Goal: Task Accomplishment & Management: Complete application form

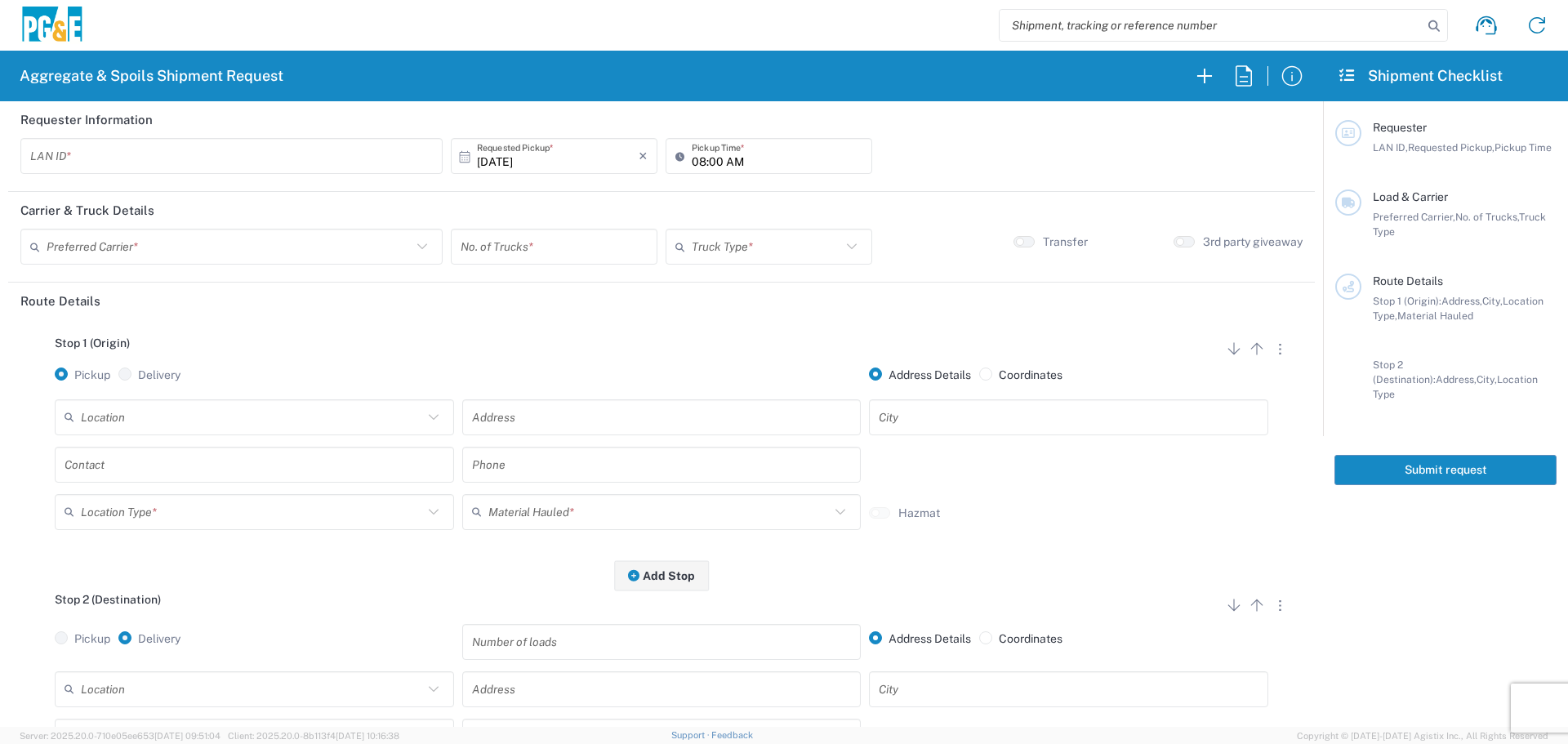
click at [308, 144] on input "text" at bounding box center [232, 156] width 403 height 29
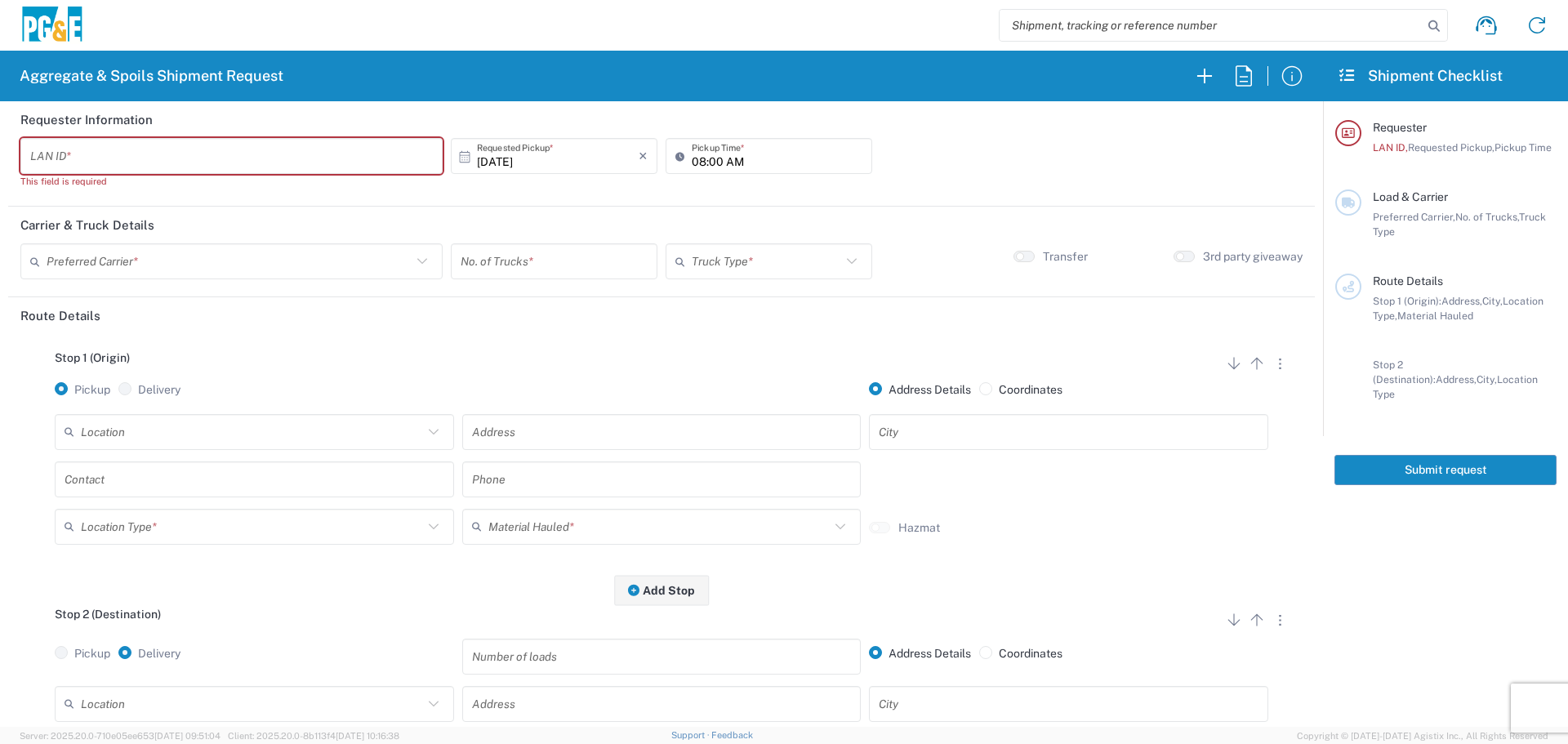
click at [95, 154] on input "text" at bounding box center [232, 156] width 403 height 29
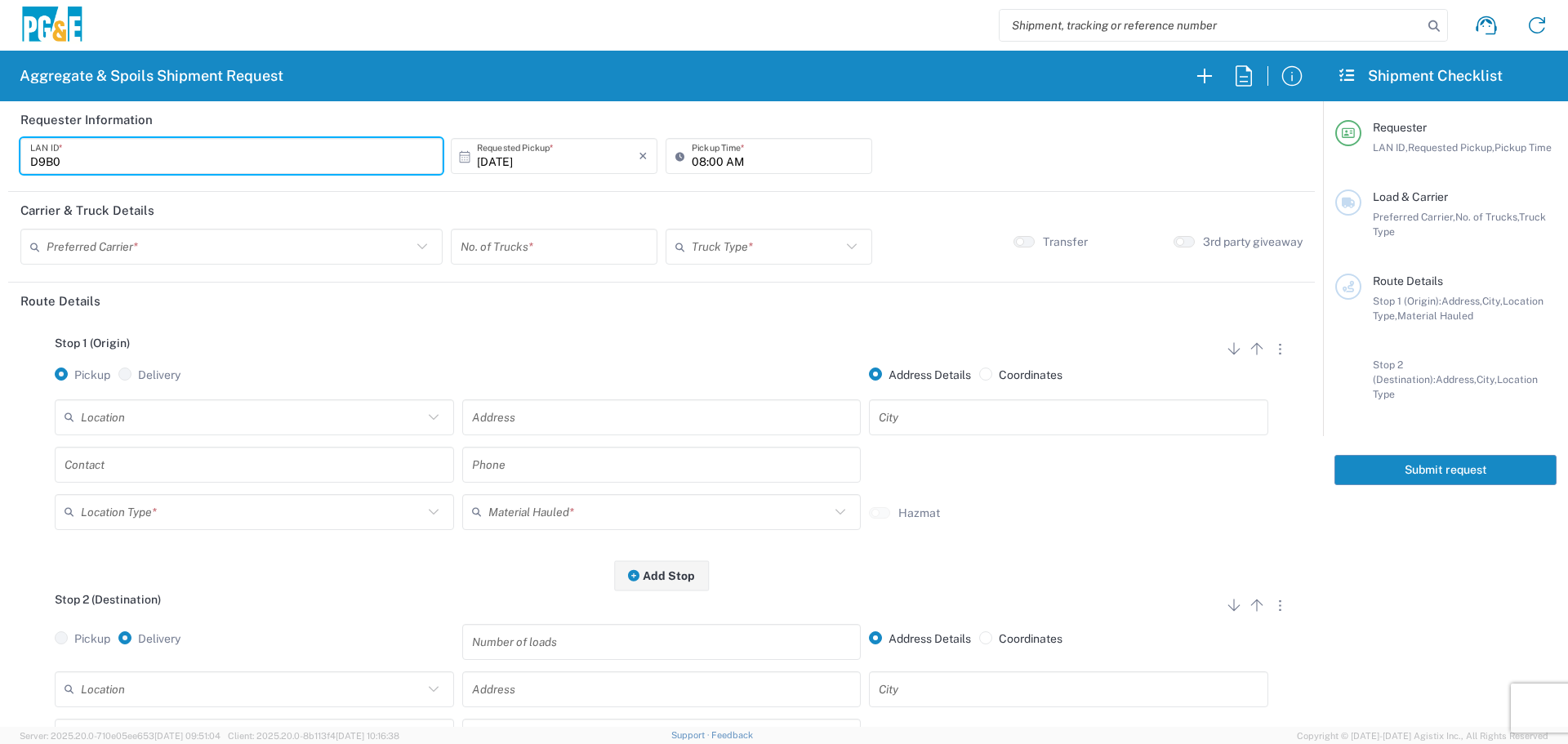
type input "D9B0"
click at [692, 156] on input "08:00 AM" at bounding box center [777, 156] width 171 height 29
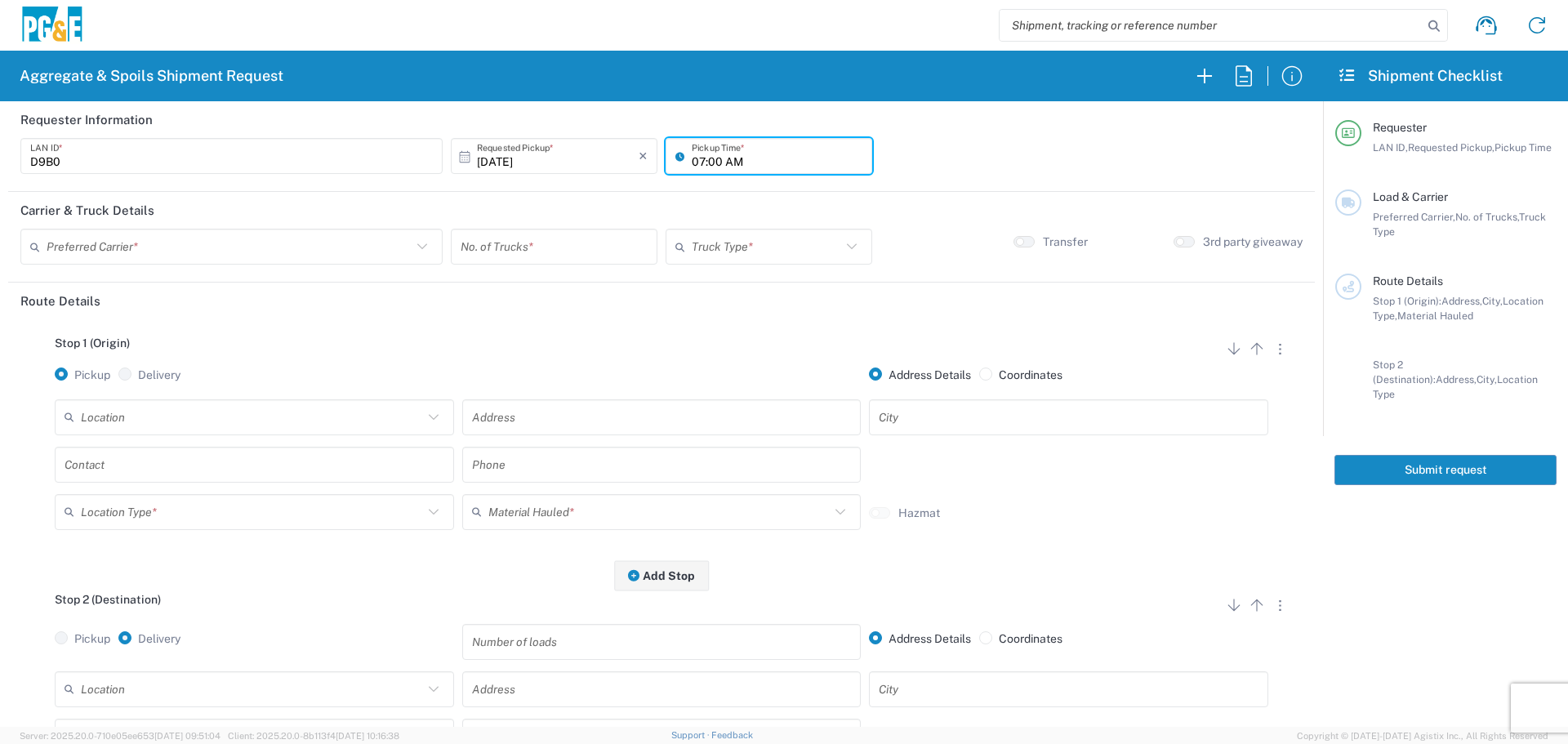
type input "07:00 AM"
click at [372, 256] on input "text" at bounding box center [229, 246] width 365 height 29
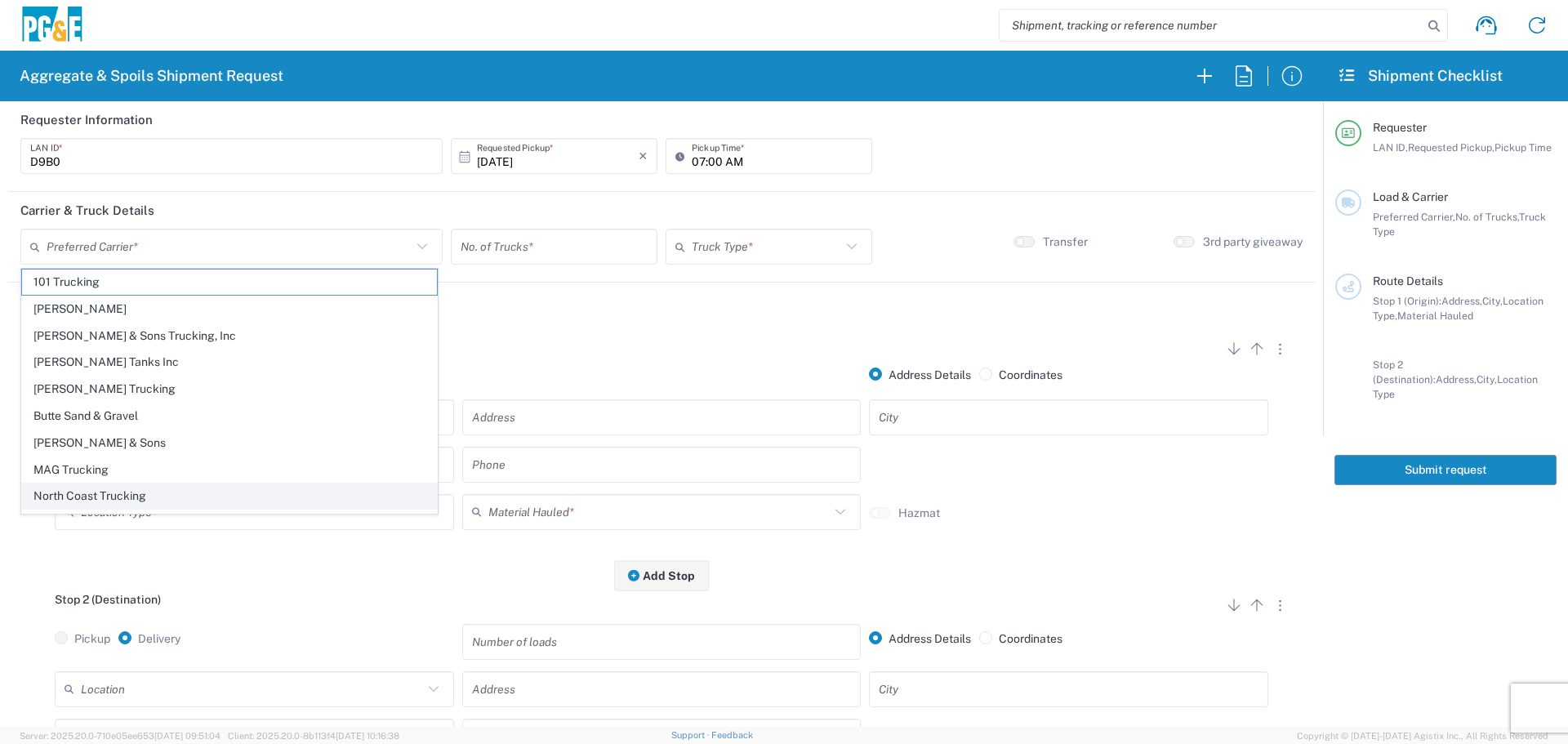
click at [230, 494] on span "North Coast Trucking" at bounding box center [229, 496] width 415 height 25
type input "North Coast Trucking"
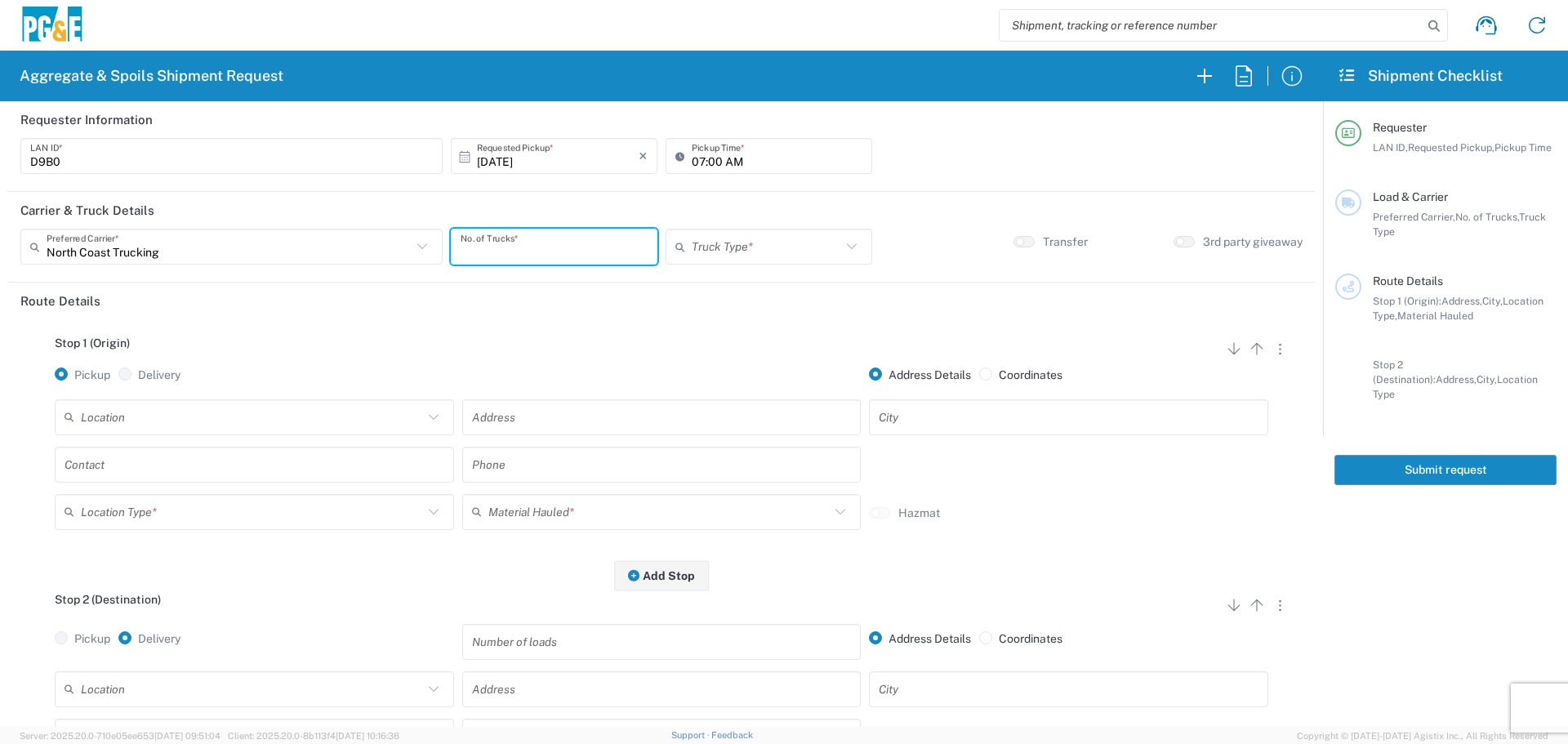
click at [522, 249] on input "number" at bounding box center [554, 246] width 187 height 29
type input "4"
click at [716, 246] on input "text" at bounding box center [766, 246] width 150 height 29
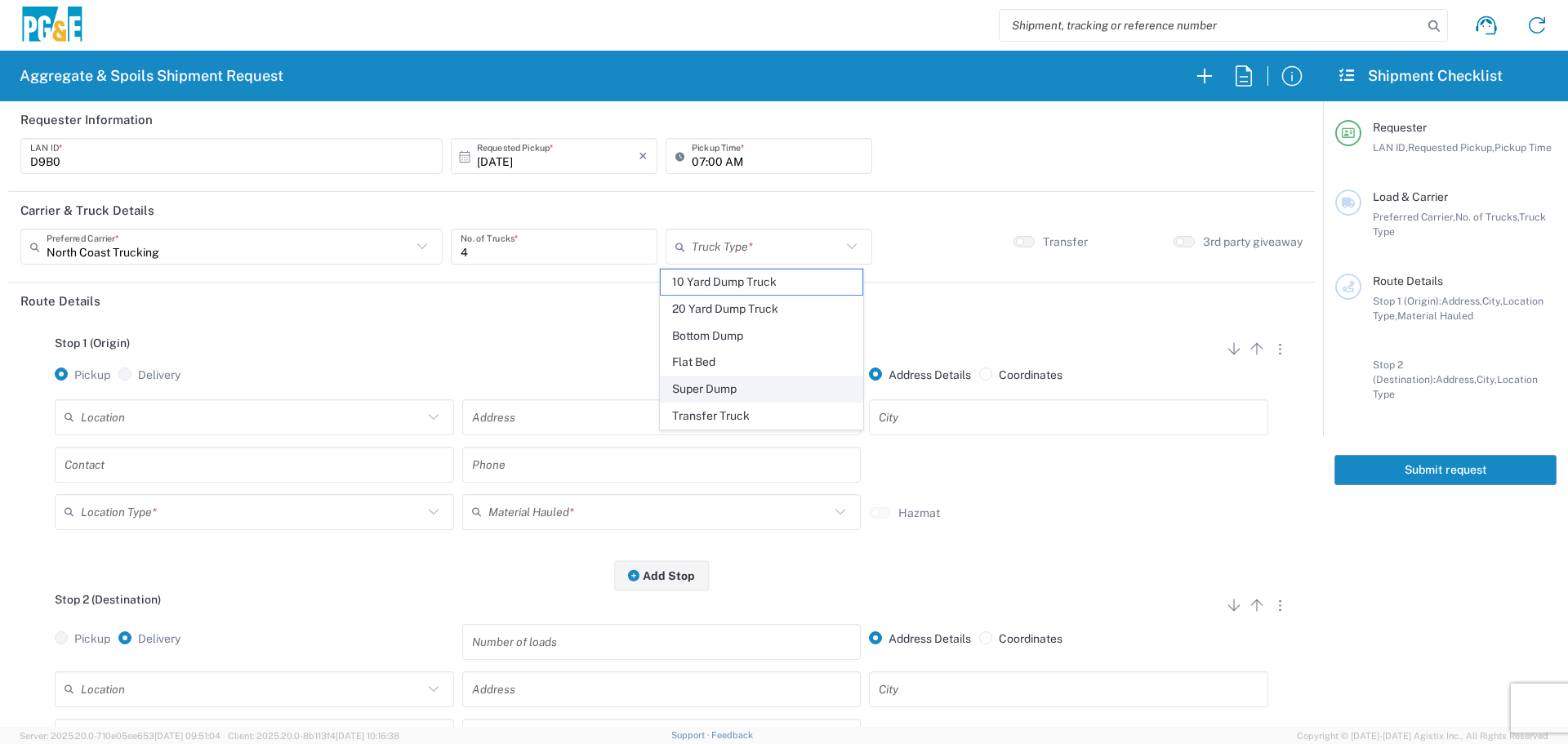
click at [697, 385] on span "Super Dump" at bounding box center [761, 389] width 202 height 25
type input "Super Dump"
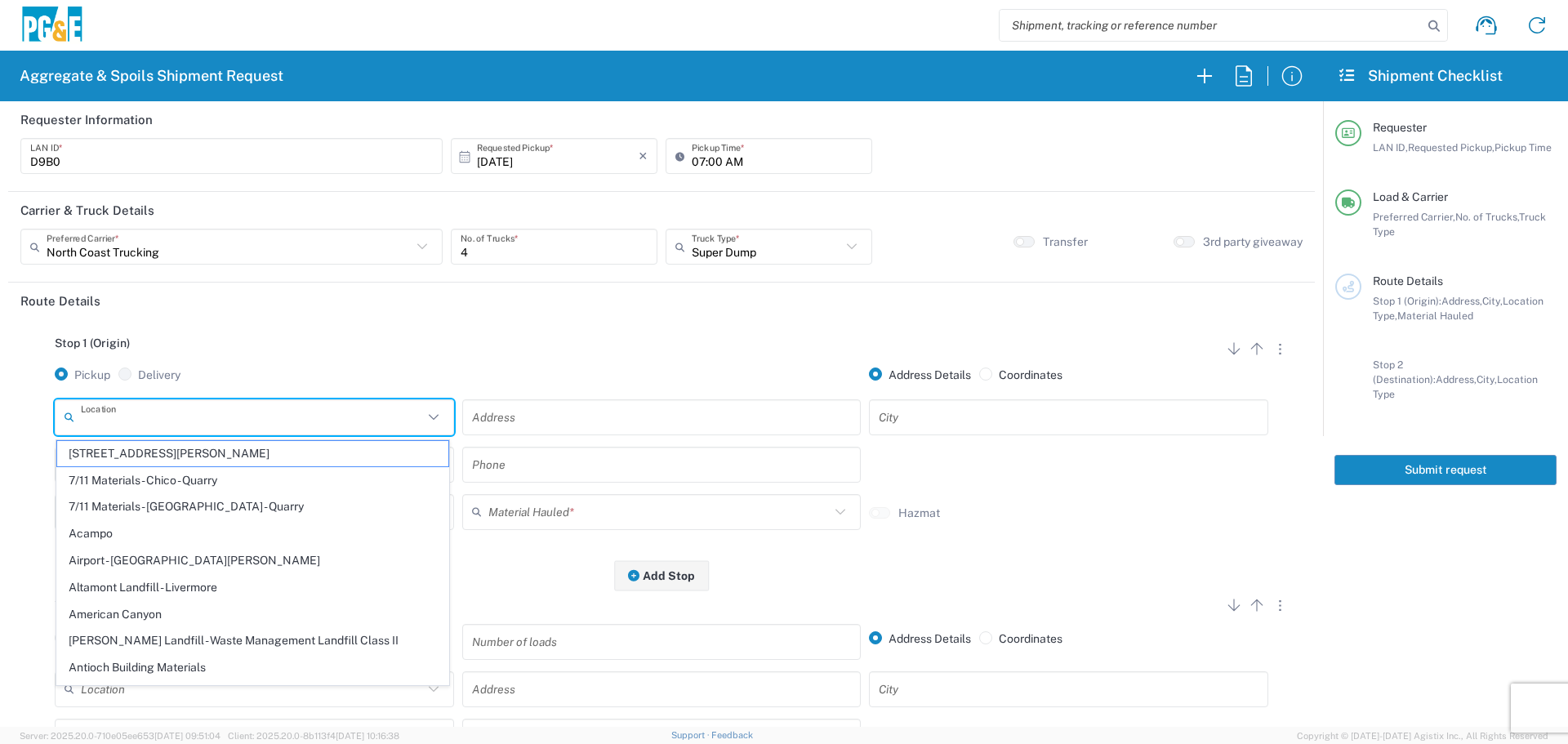
click at [381, 419] on input "text" at bounding box center [252, 417] width 342 height 29
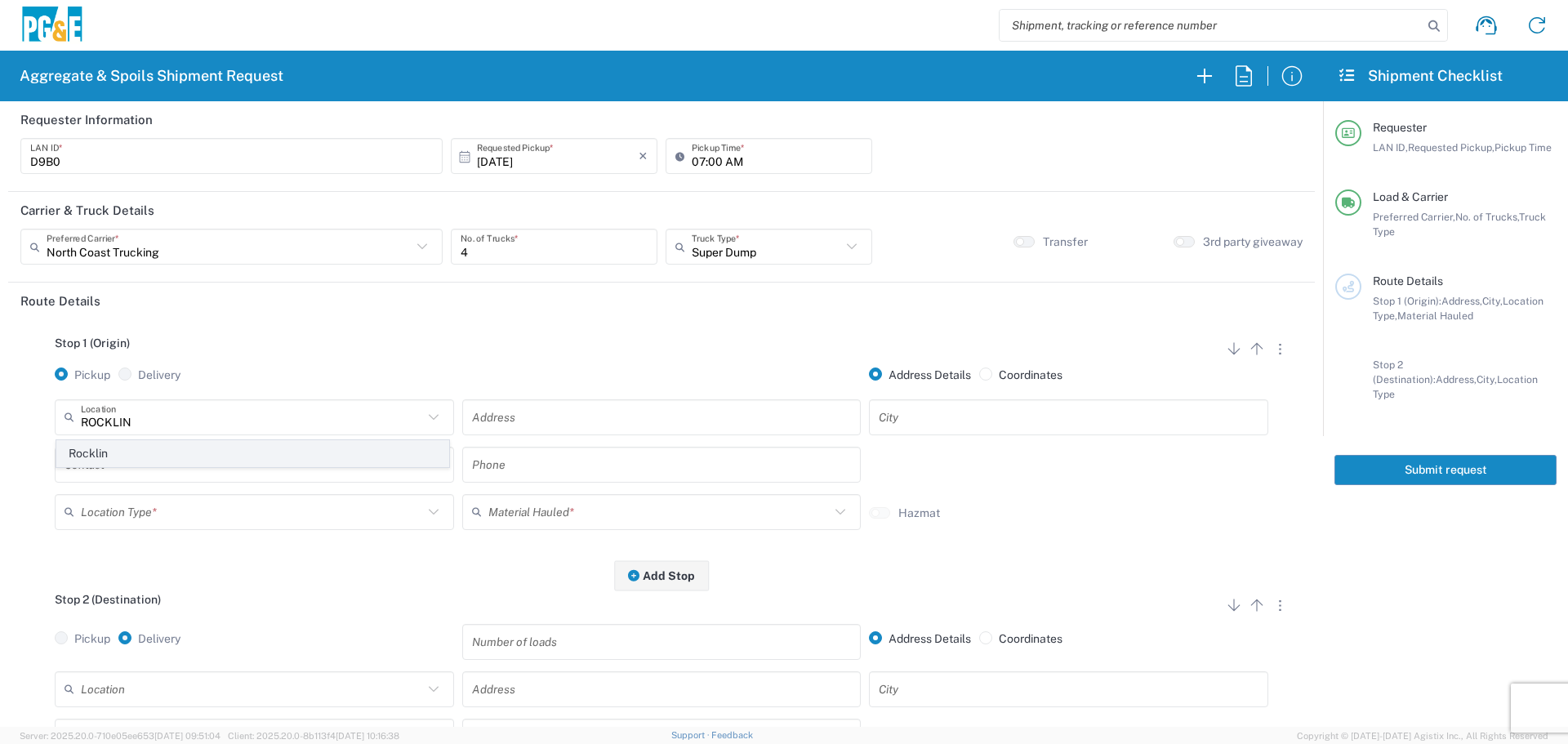
click at [295, 461] on span "Rocklin" at bounding box center [253, 453] width 391 height 25
type input "Rocklin"
type input "[STREET_ADDRESS]"
type input "Rocklin"
type input "Business No Loading Dock"
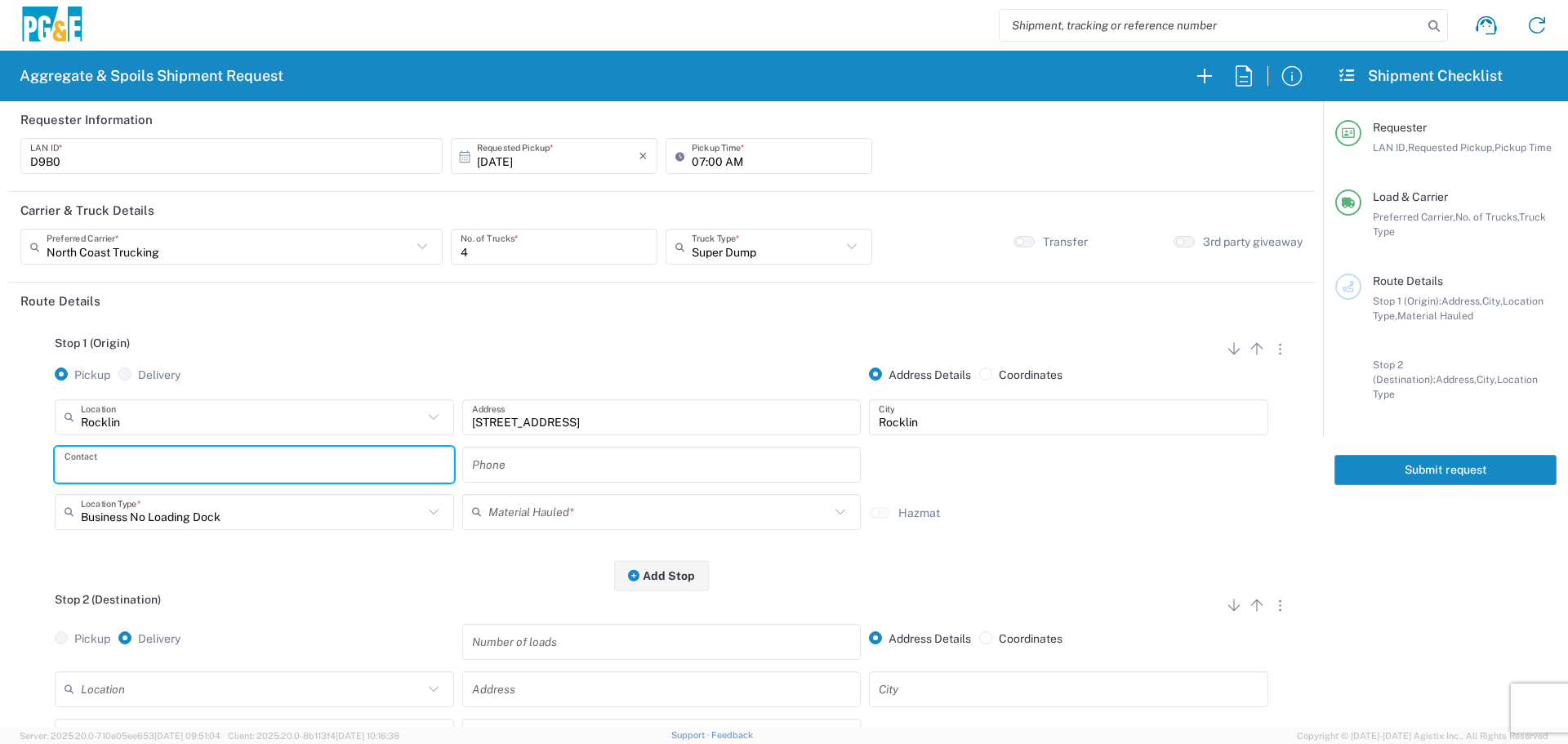
click at [282, 474] on input "text" at bounding box center [255, 464] width 380 height 29
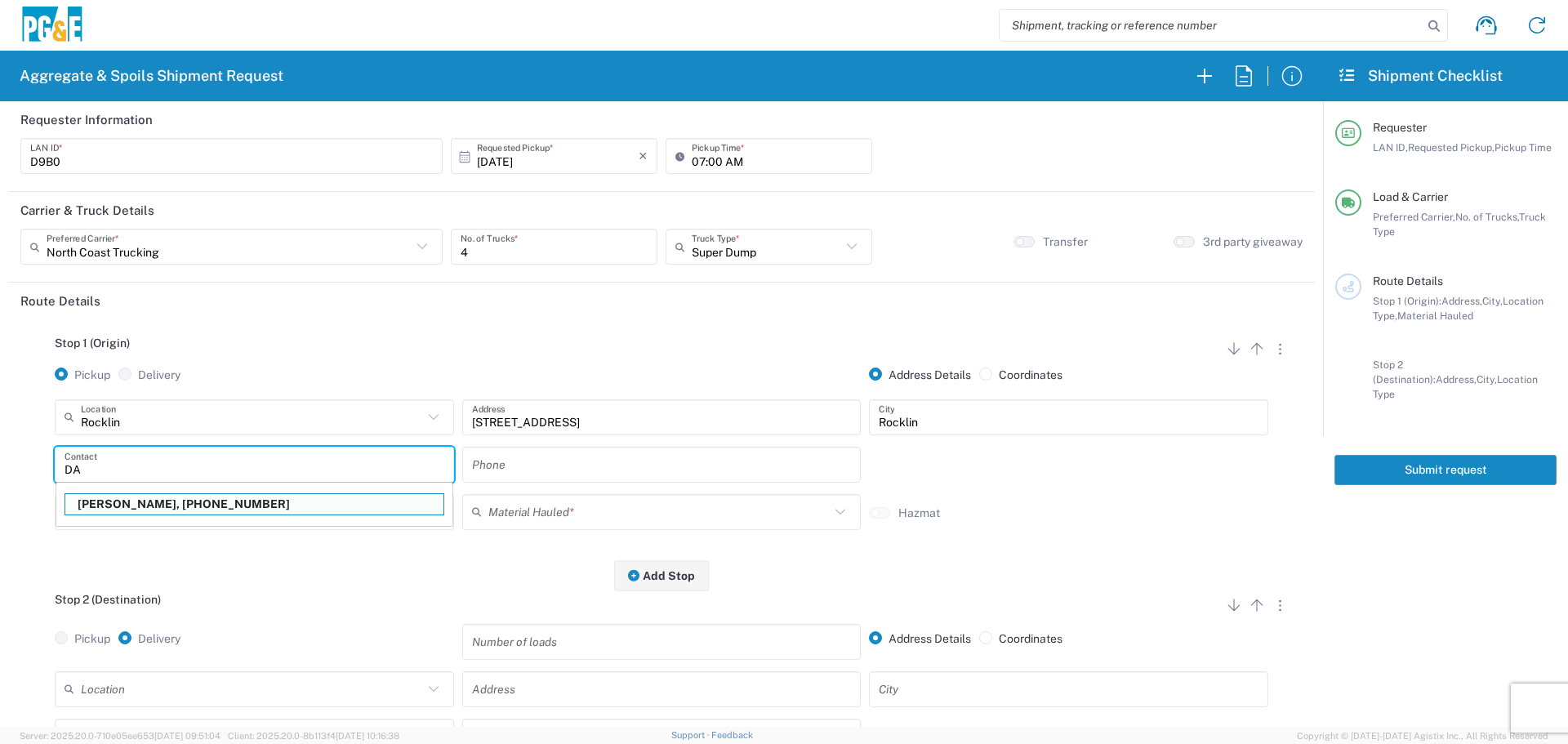
type input "D"
click at [250, 498] on p "[PERSON_NAME], [PHONE_NUMBER]" at bounding box center [255, 504] width 378 height 20
type input "[PERSON_NAME]"
type input "[PHONE_NUMBER]"
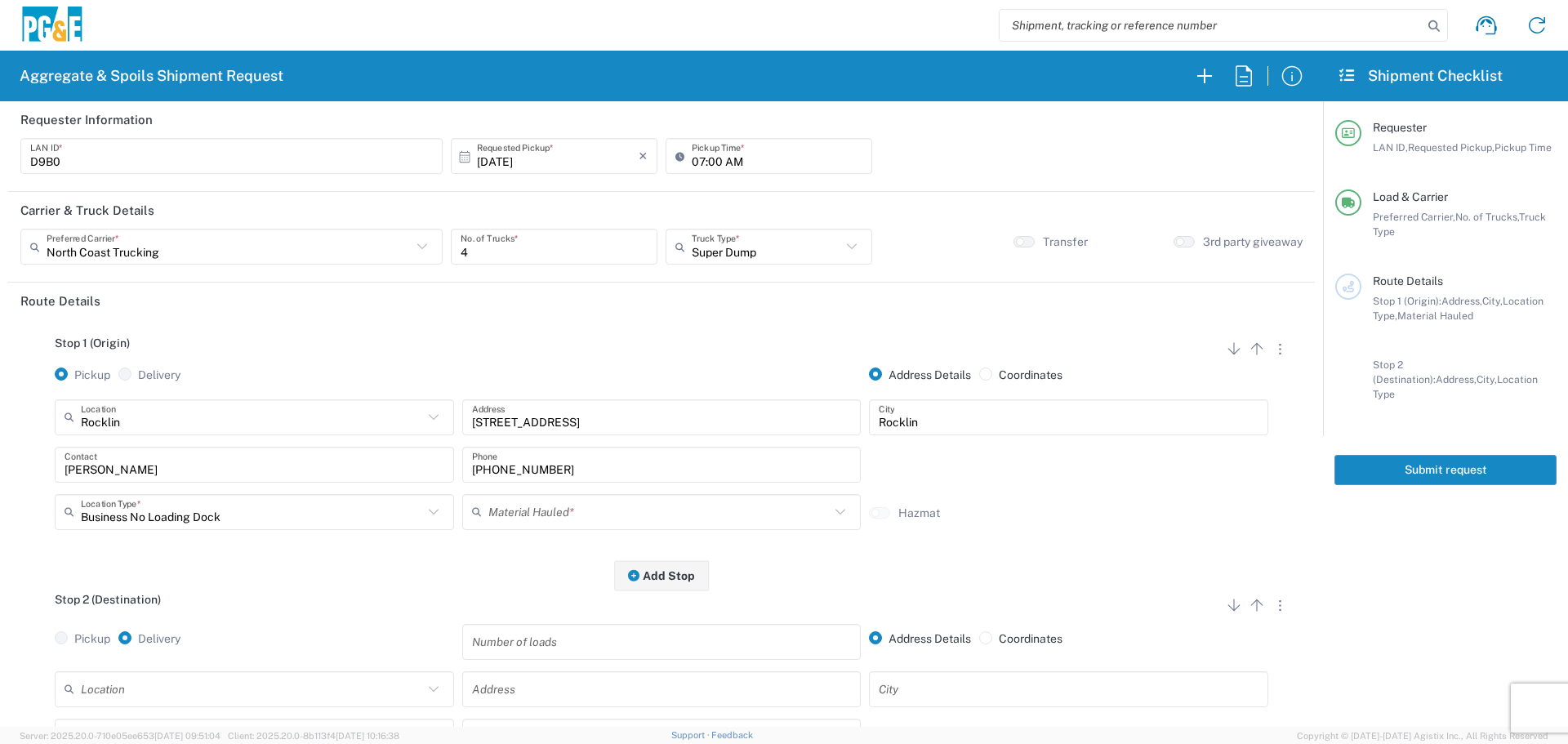
click at [475, 521] on icon at bounding box center [480, 512] width 16 height 26
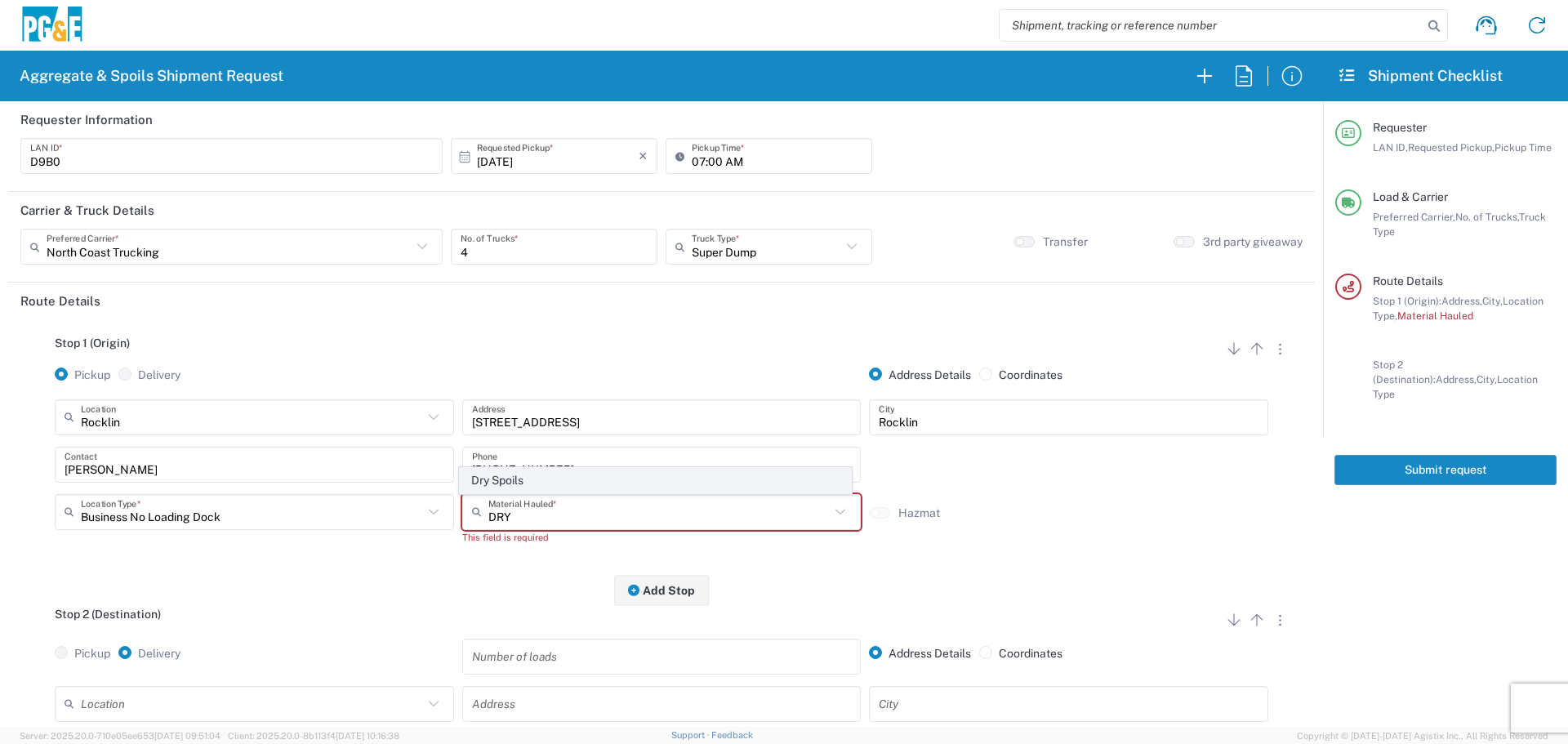
click at [519, 477] on span "Dry Spoils" at bounding box center [656, 480] width 391 height 25
type input "Dry Spoils"
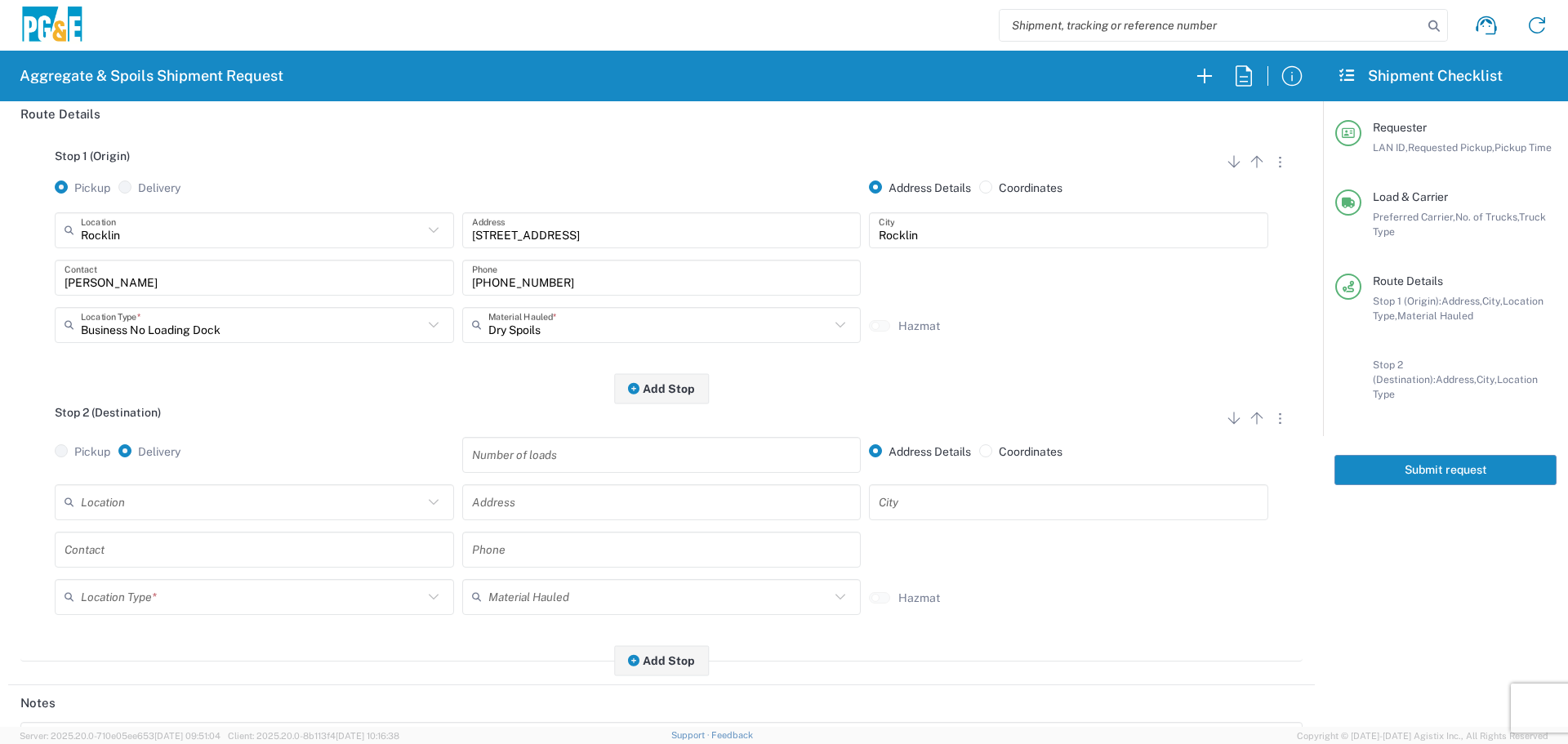
scroll to position [245, 0]
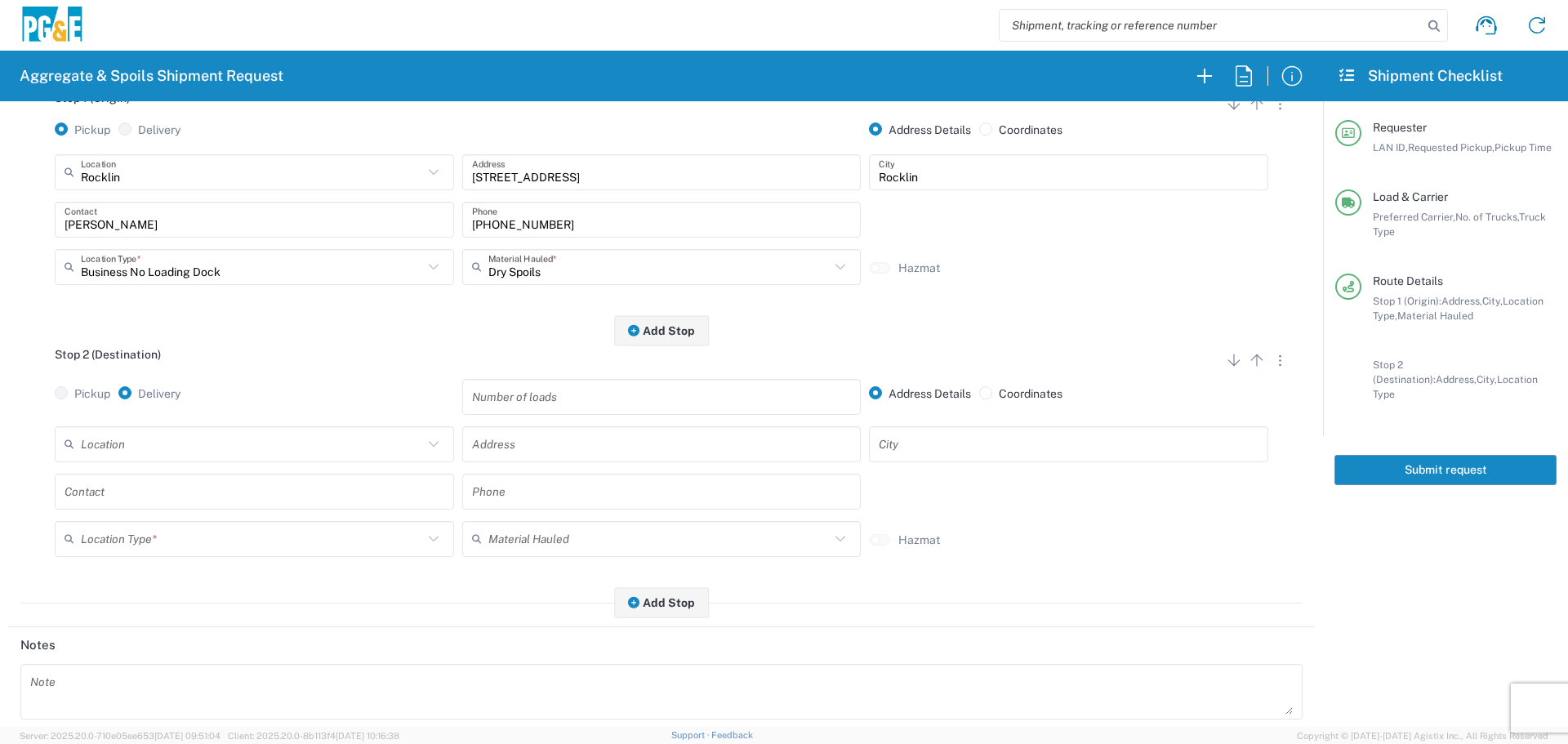
click at [382, 450] on input "text" at bounding box center [252, 444] width 342 height 29
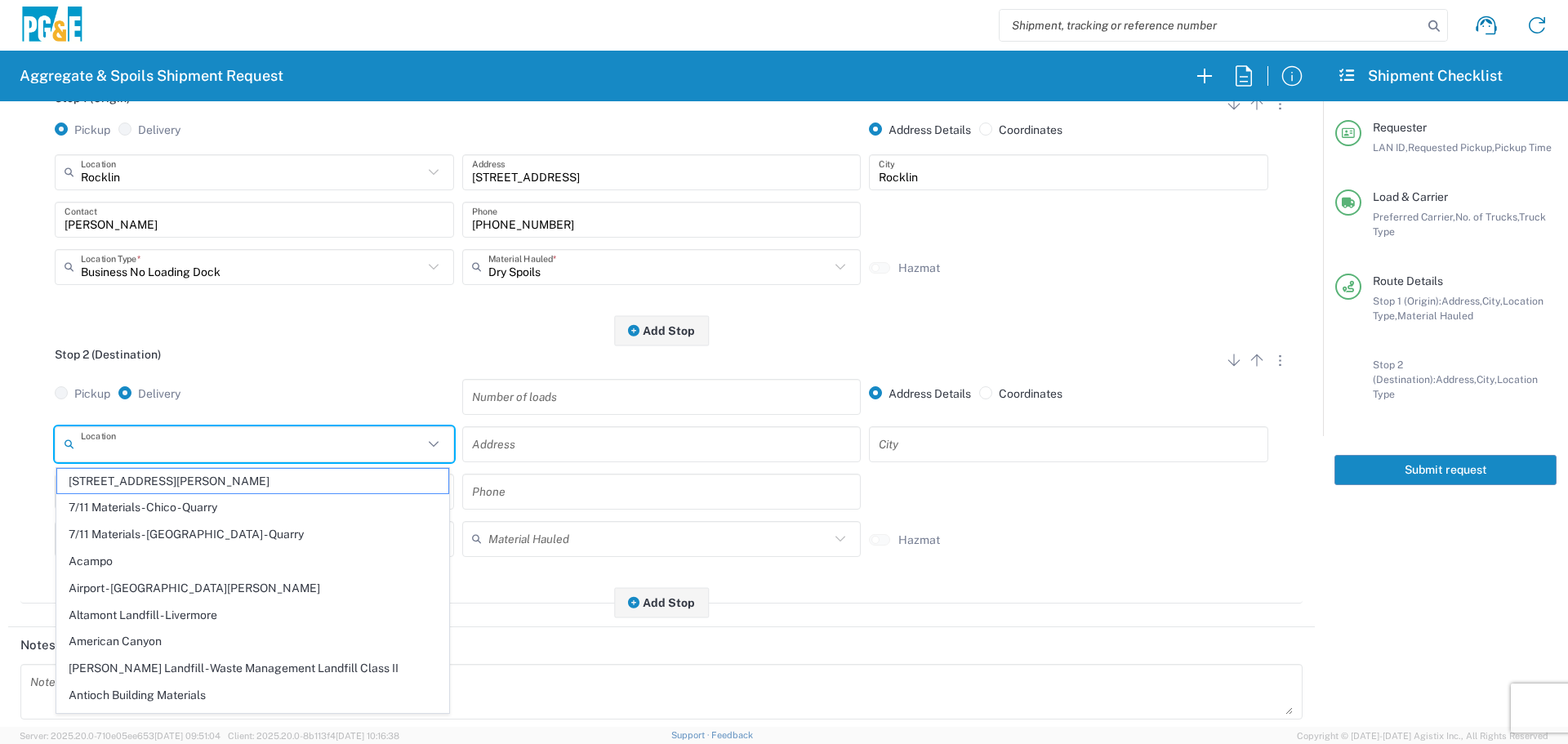
click at [533, 452] on input "text" at bounding box center [662, 444] width 380 height 29
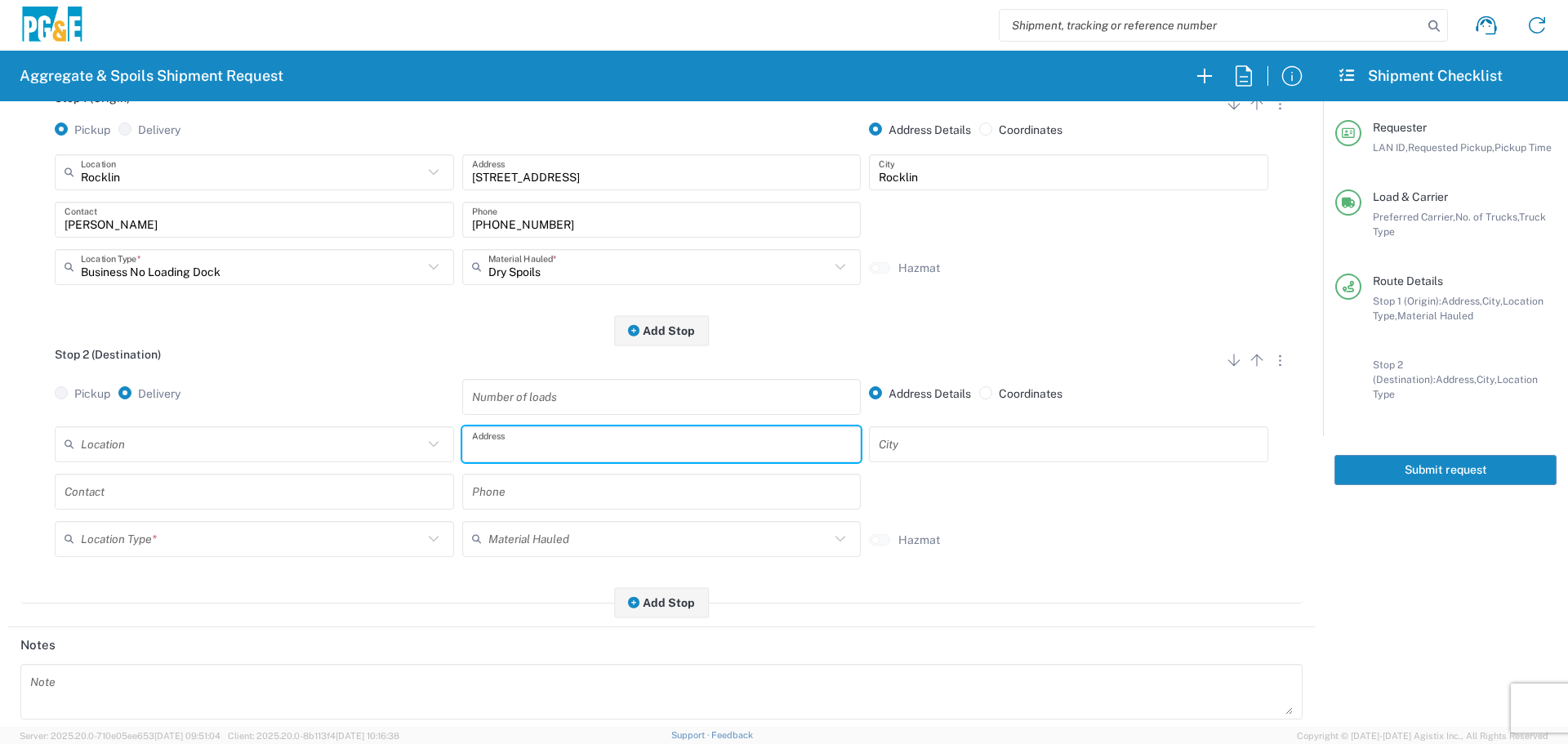
paste input "[STREET_ADDRESS][PERSON_NAME]"
type input "[STREET_ADDRESS],"
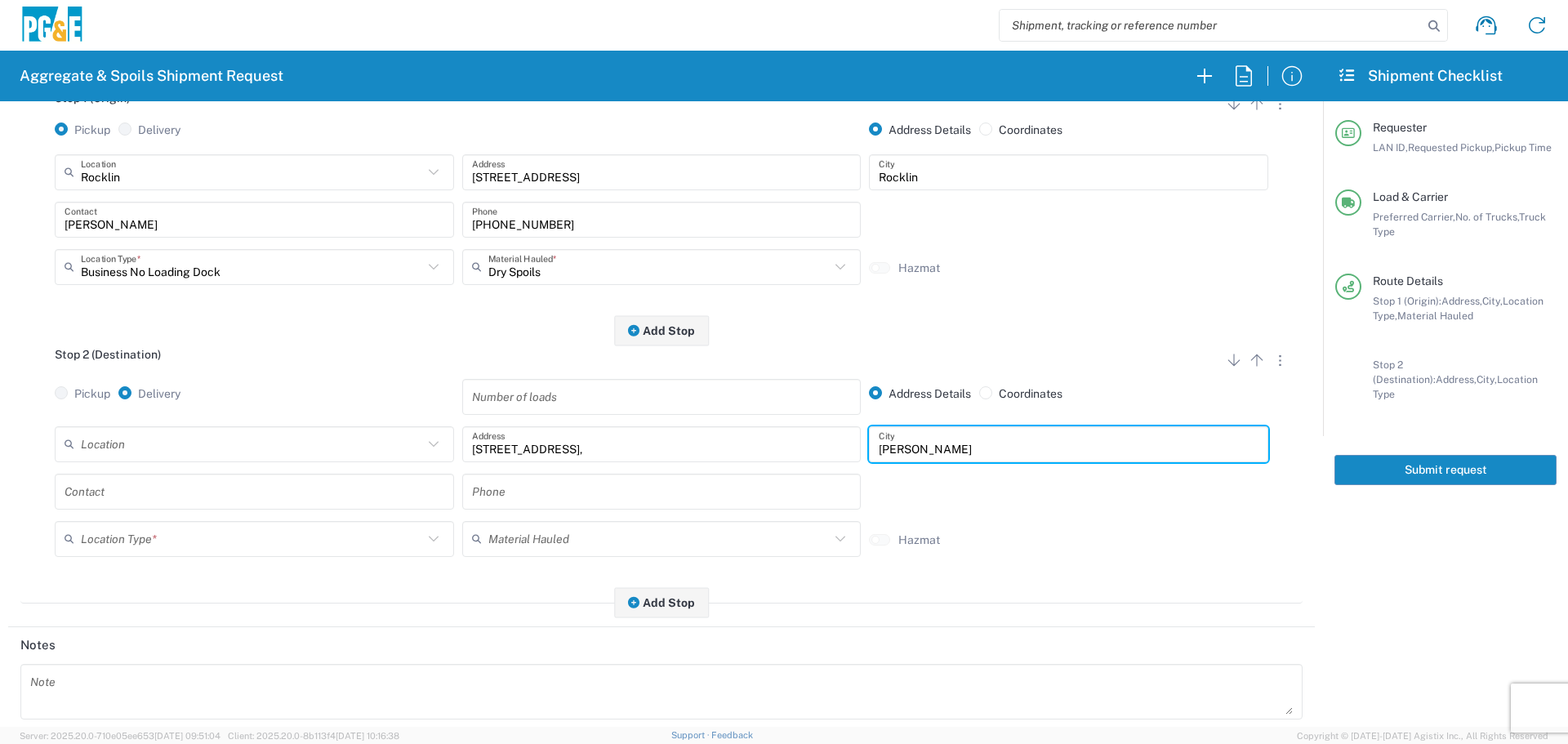
type input "[PERSON_NAME]"
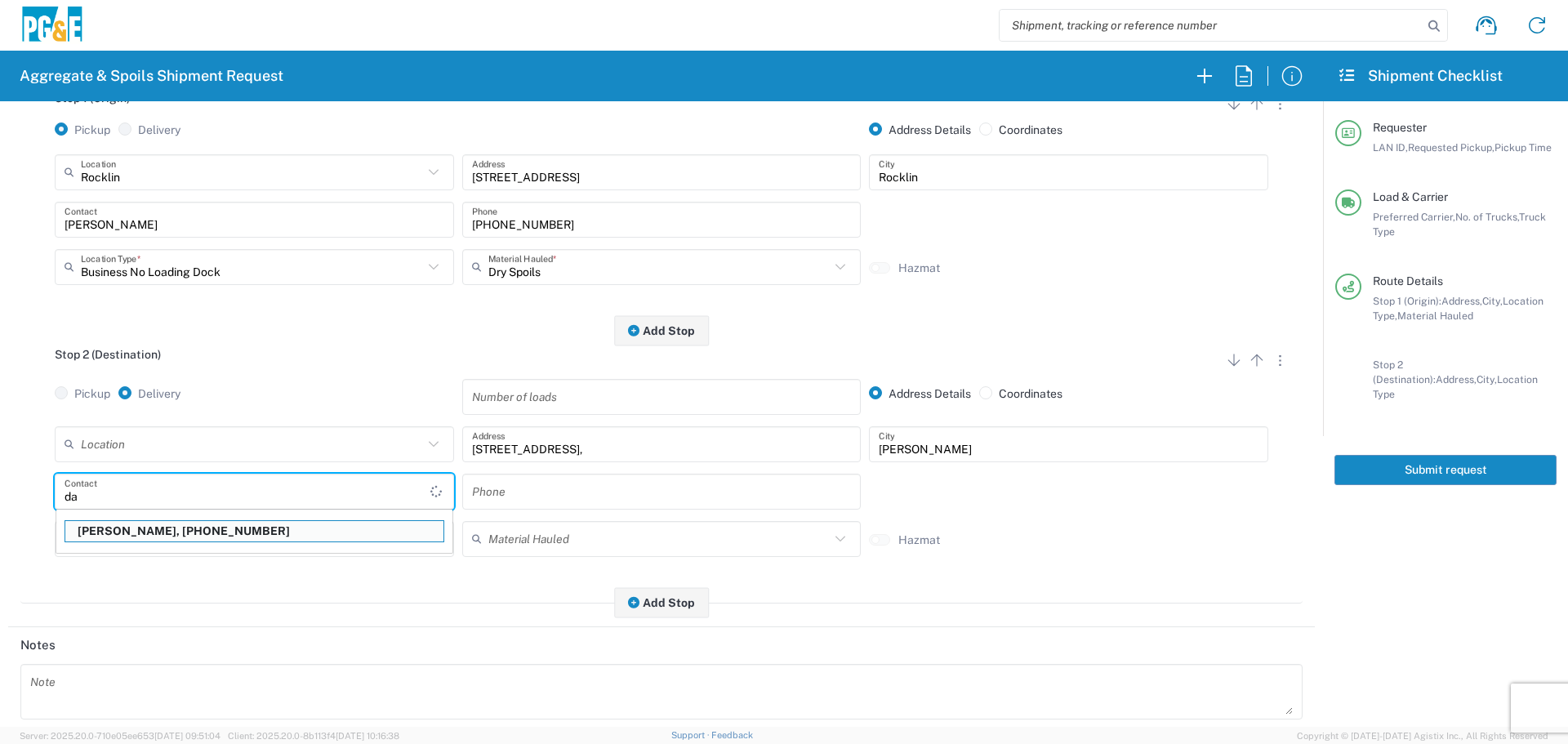
type input "d"
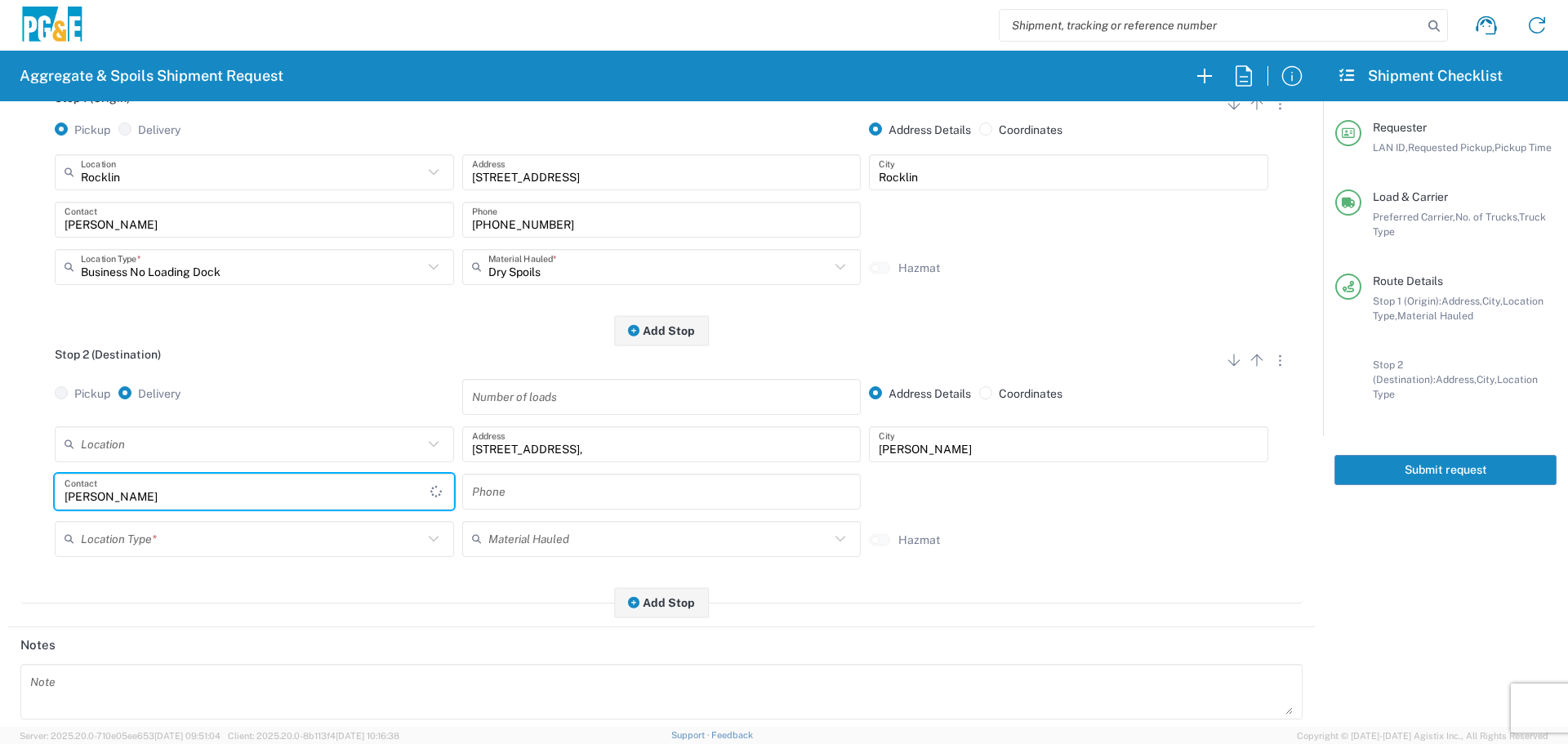
type input "[PERSON_NAME]"
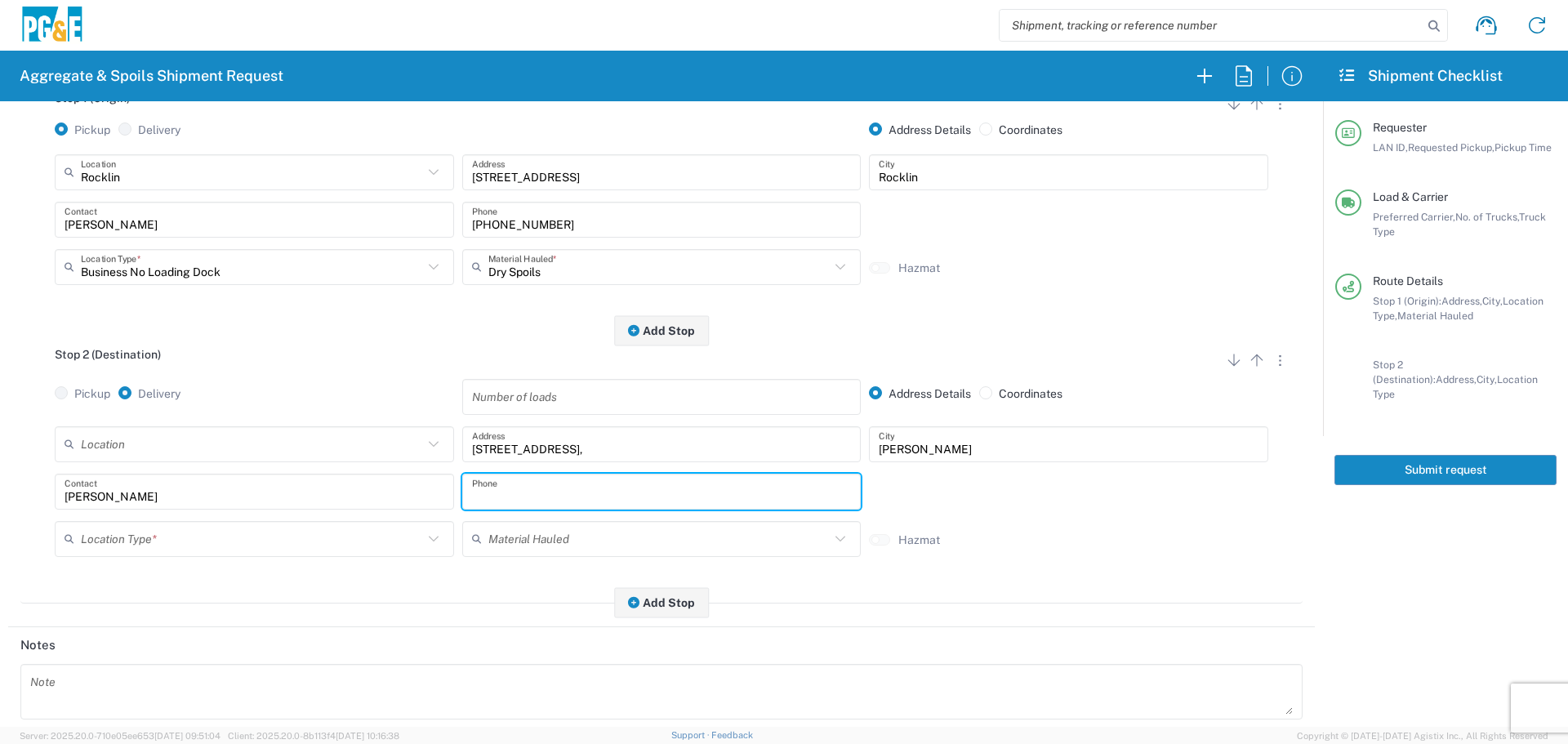
click at [529, 475] on div "Phone" at bounding box center [662, 492] width 399 height 36
paste input "[PHONE_NUMBER]"
type input "[PHONE_NUMBER]"
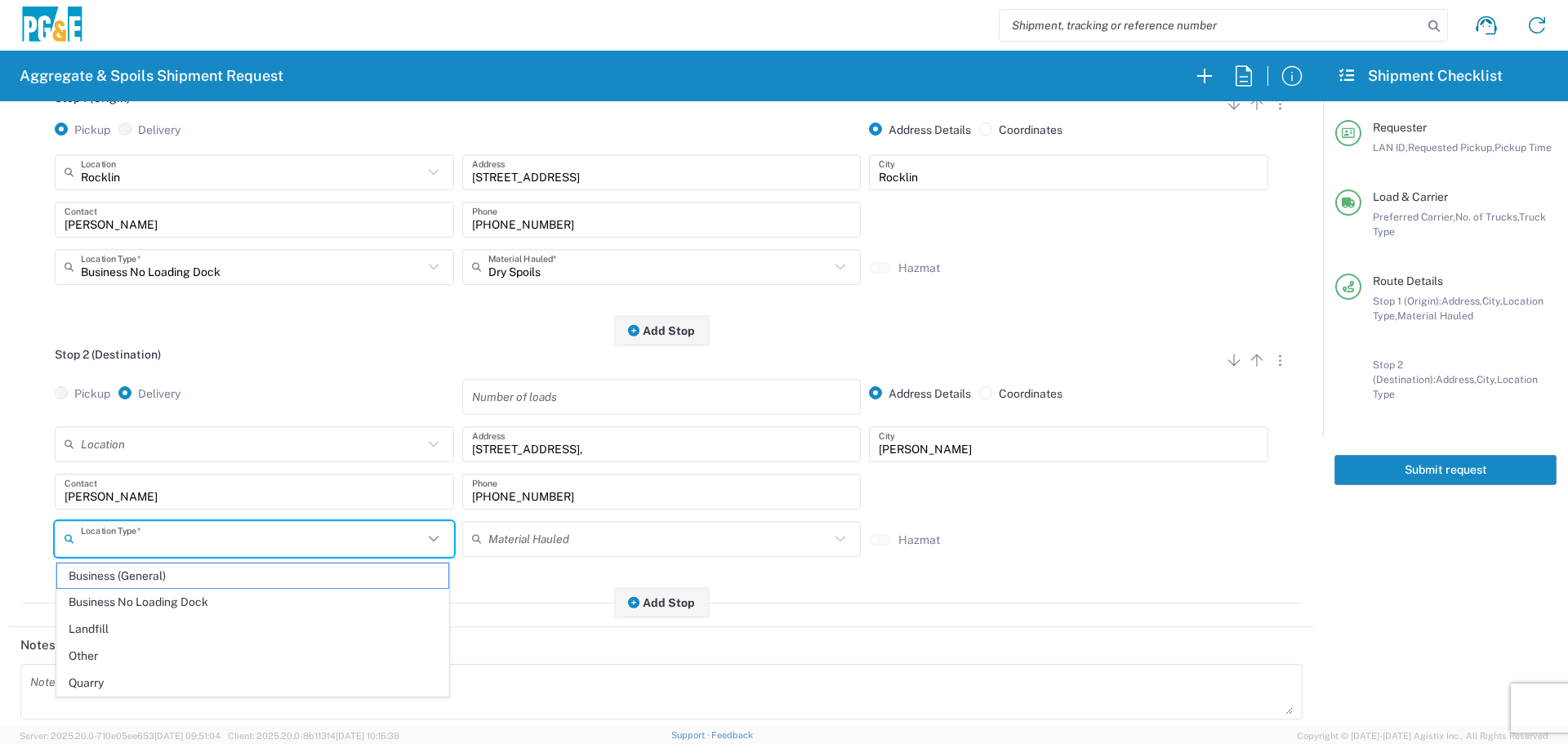
click at [327, 548] on input "text" at bounding box center [252, 539] width 342 height 29
click at [217, 647] on span "Other" at bounding box center [253, 656] width 391 height 25
type input "Other"
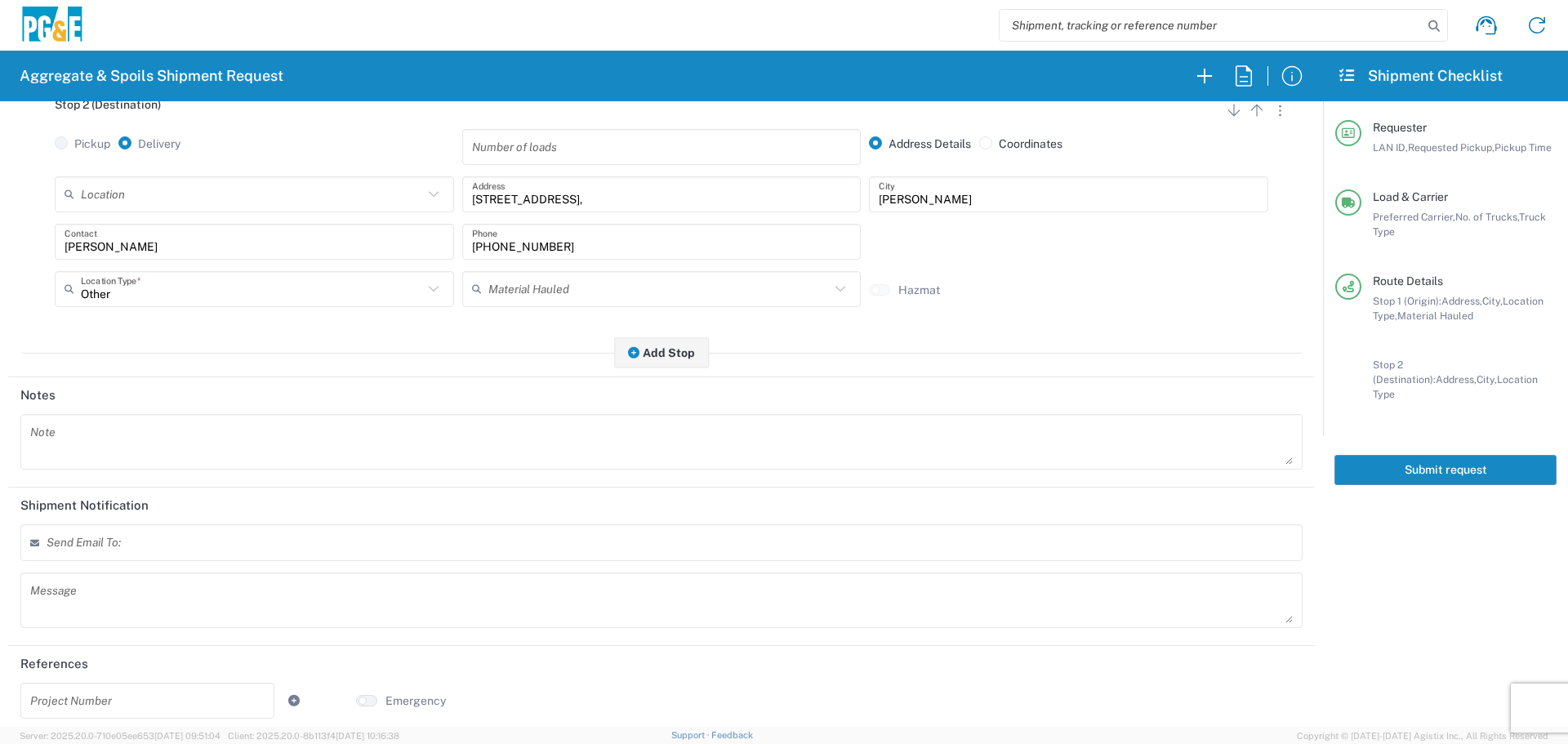
scroll to position [507, 0]
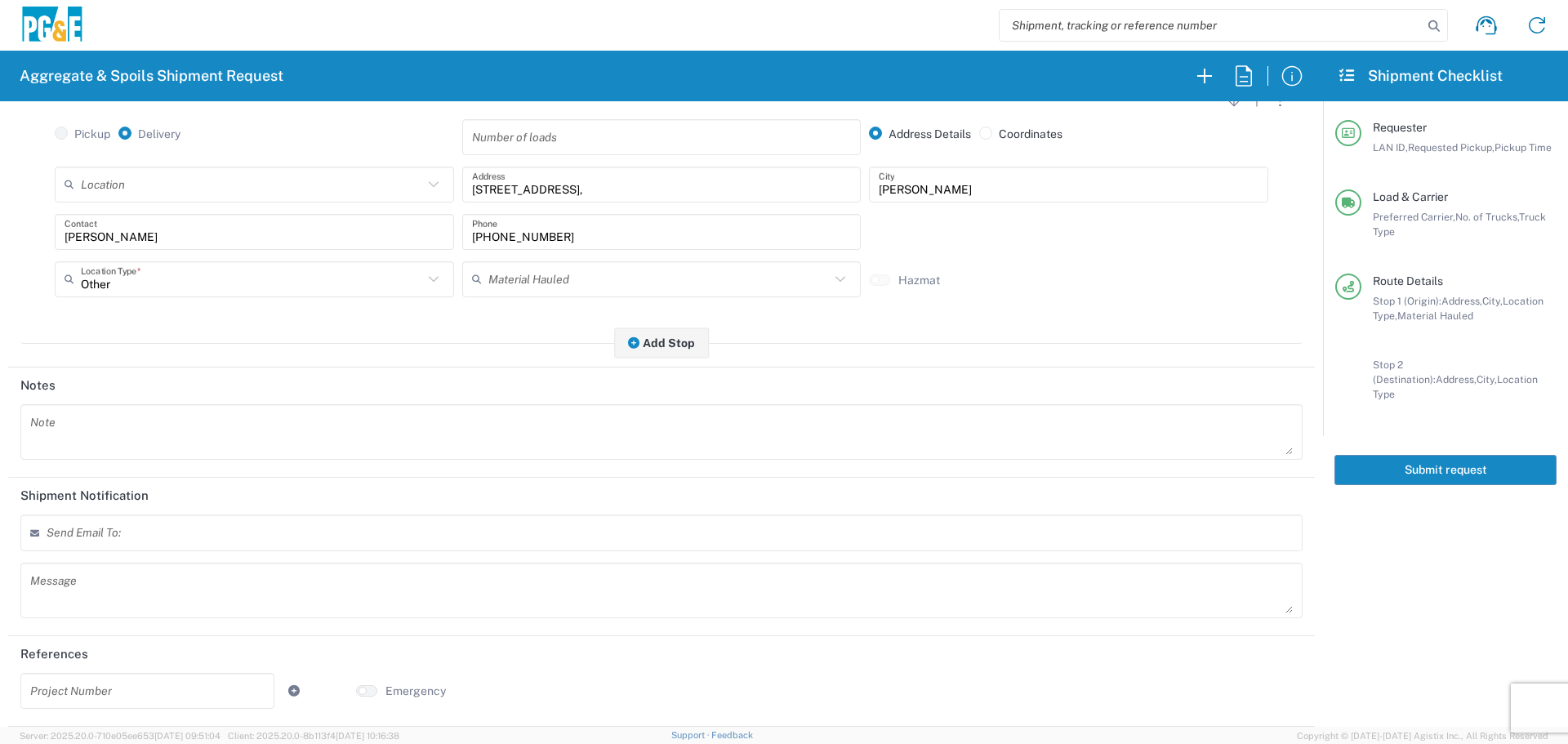
click at [214, 539] on div "Send Email To:" at bounding box center [661, 533] width 1282 height 37
type input "[EMAIL_ADDRESS][DOMAIN_NAME]"
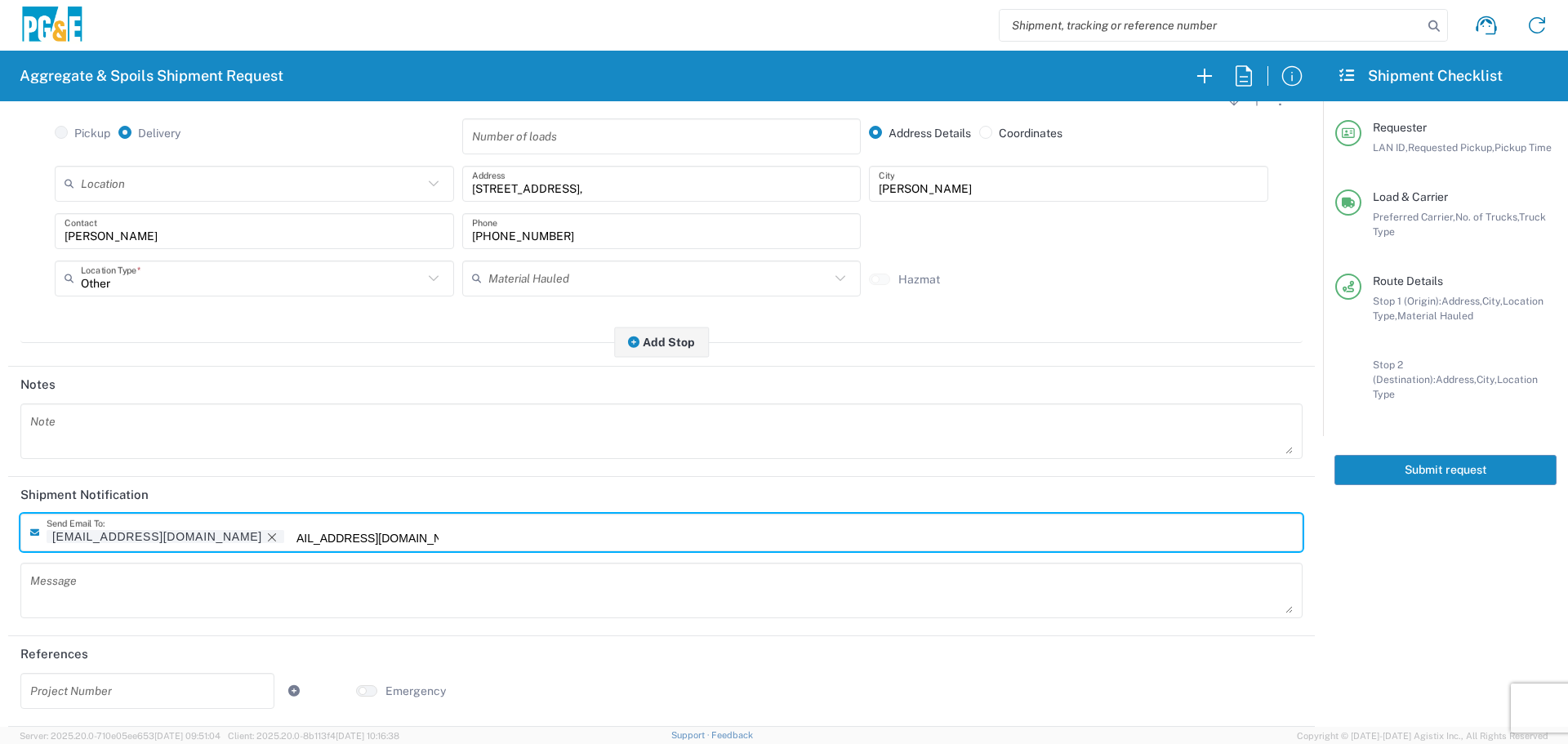
scroll to position [0, 35]
type input "[EMAIL_ADDRESS][DOMAIN_NAME]"
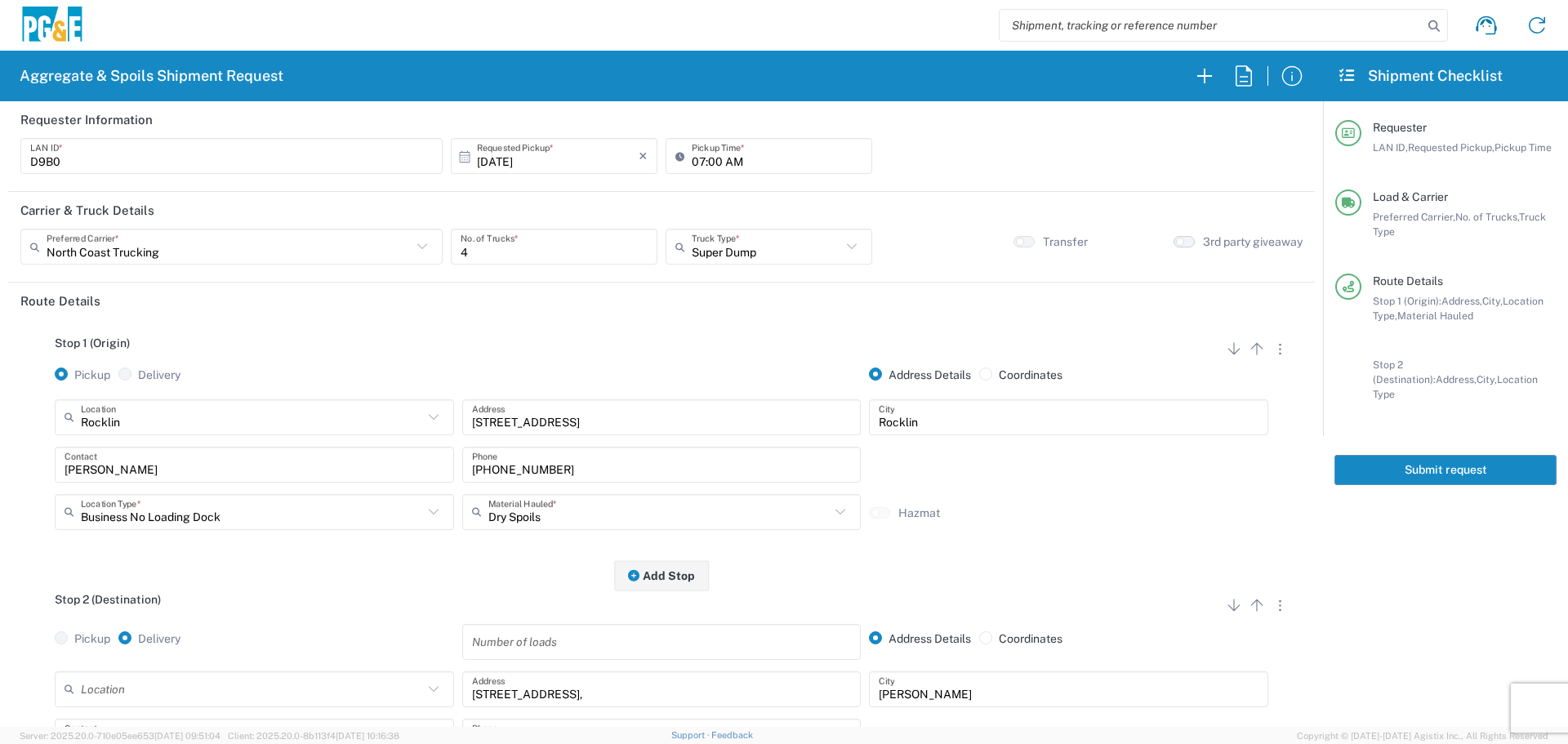
click at [1177, 244] on button "button" at bounding box center [1184, 241] width 21 height 11
click at [1429, 457] on button "Submit request" at bounding box center [1445, 470] width 222 height 30
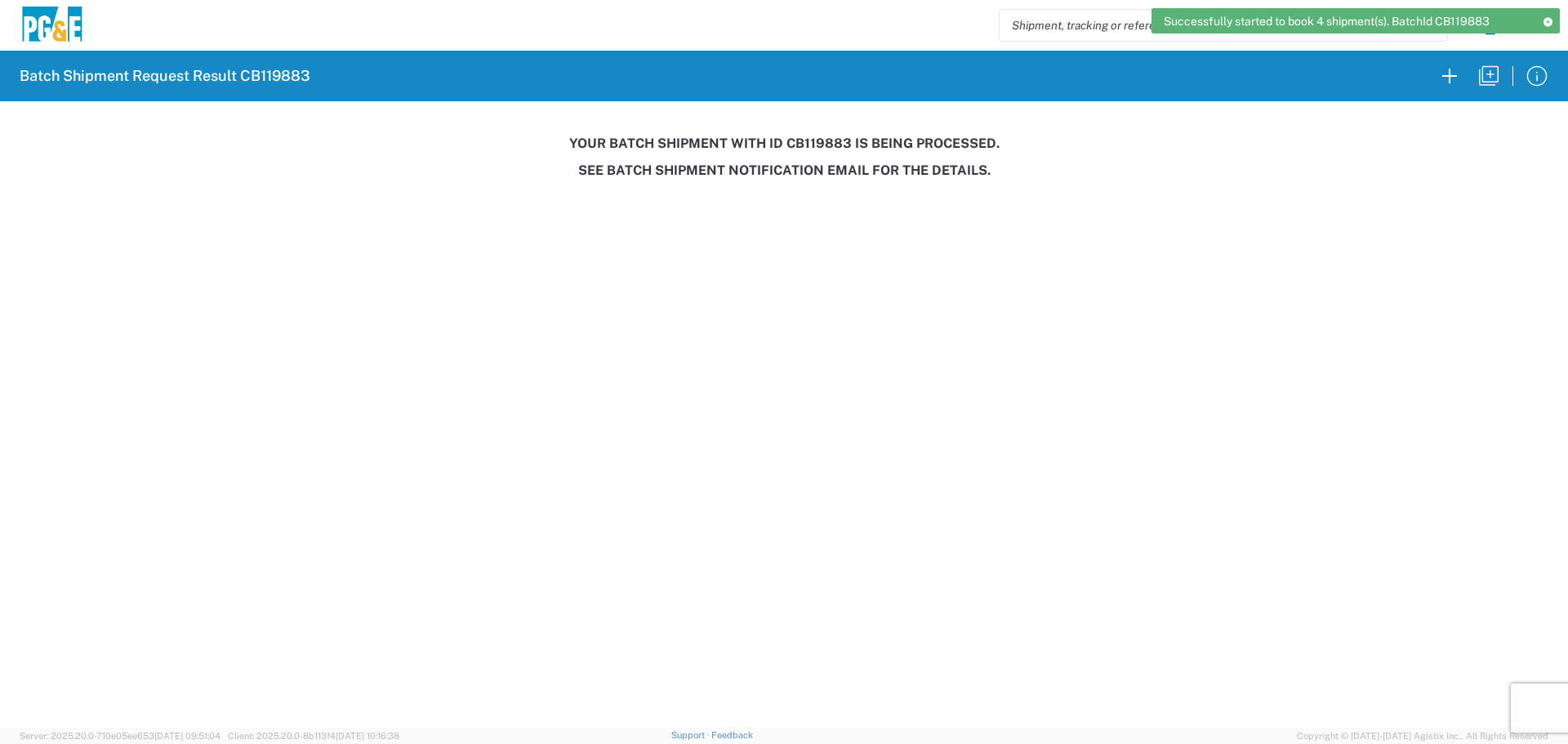
click at [813, 142] on h3 "Your batch shipment with id CB119883 is being processed." at bounding box center [784, 143] width 1545 height 16
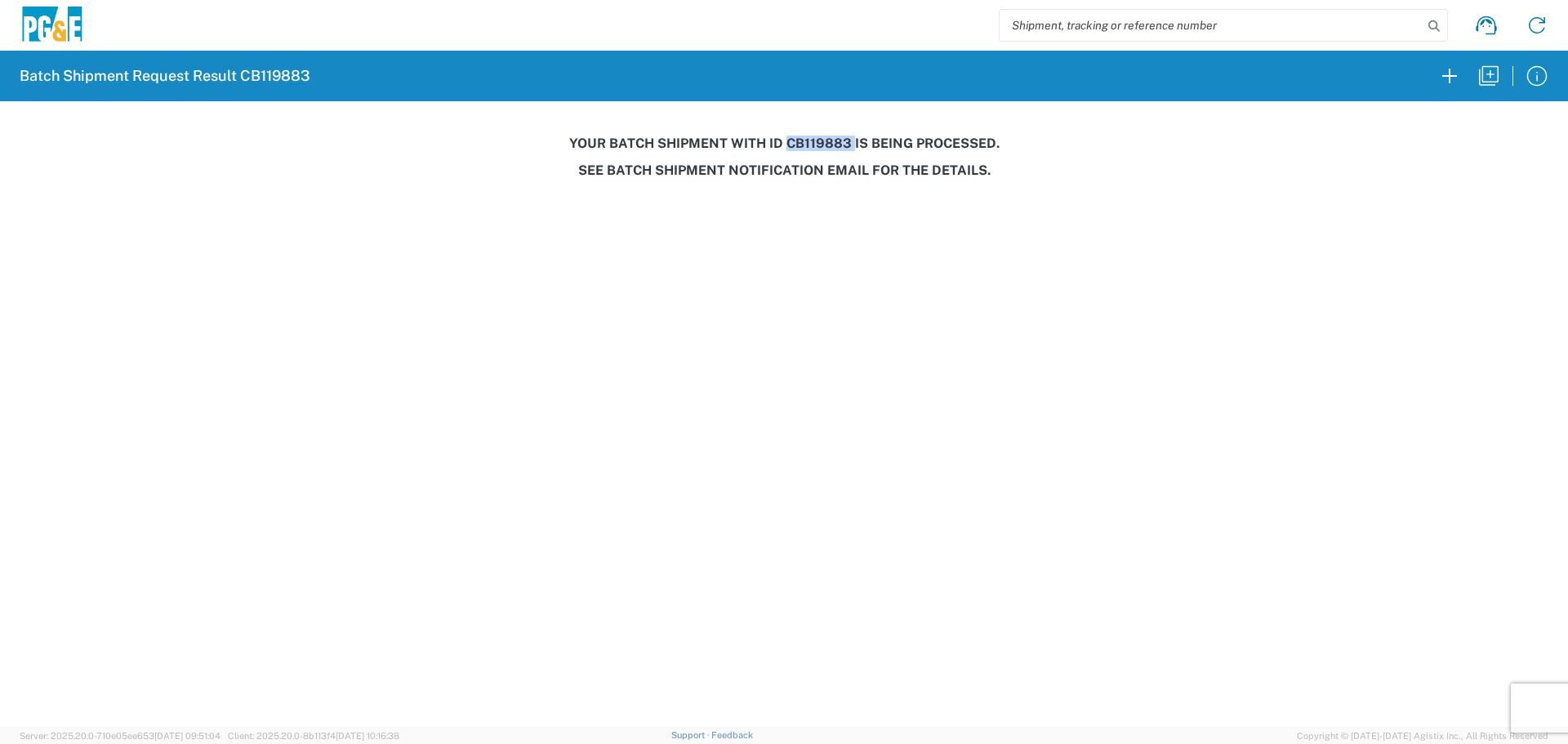
copy h3 "CB119883"
click at [792, 141] on h3 "Your batch shipment with id CB119883 is being processed." at bounding box center [784, 143] width 1545 height 16
click at [809, 145] on h3 "Your batch shipment with id CB119883 is being processed." at bounding box center [784, 143] width 1545 height 16
copy h3 "CB119883"
